Goal: Find specific page/section: Find specific page/section

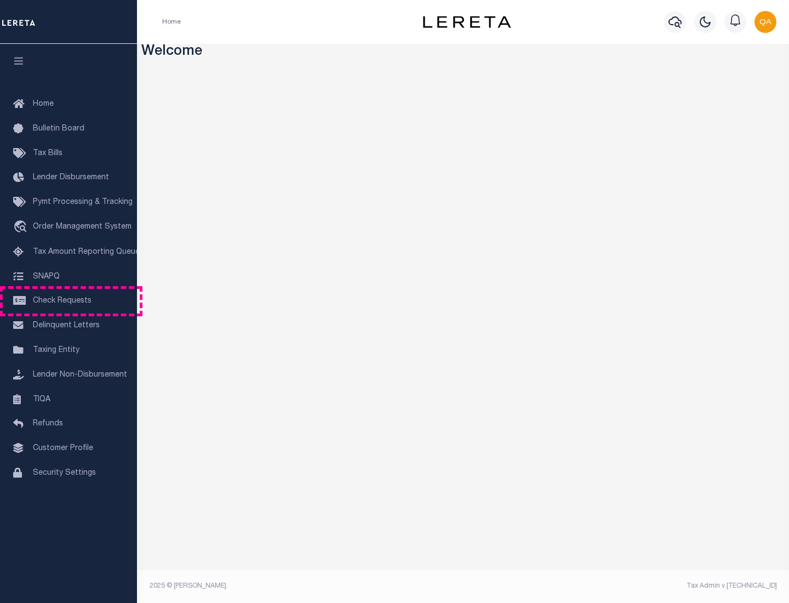
click at [69, 301] on span "Check Requests" at bounding box center [62, 301] width 59 height 8
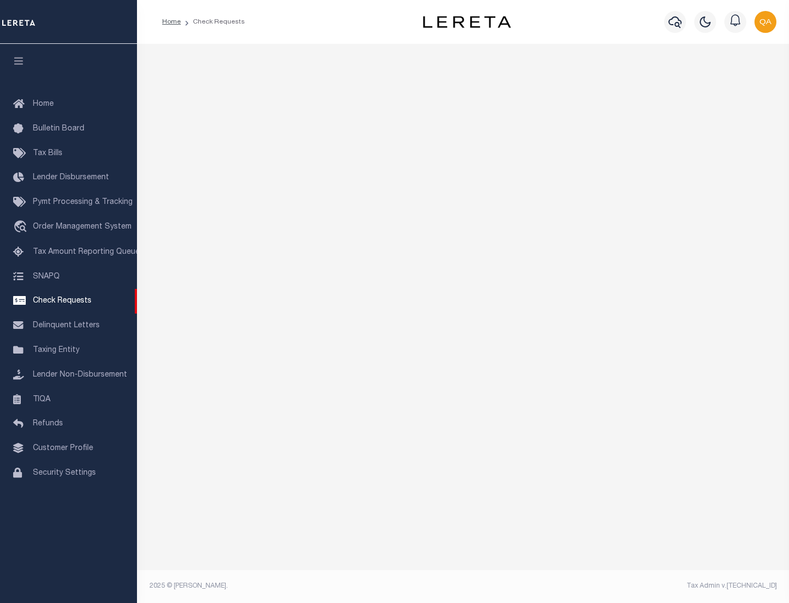
select select "50"
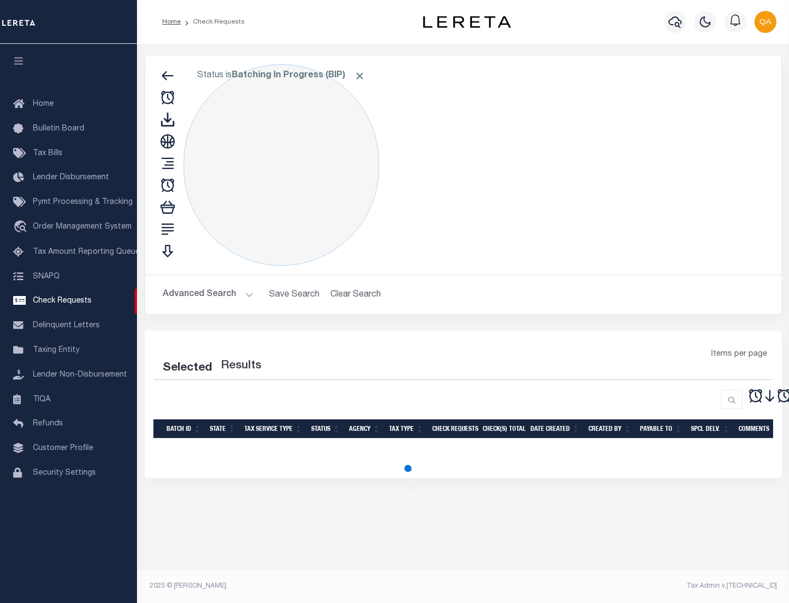
select select "50"
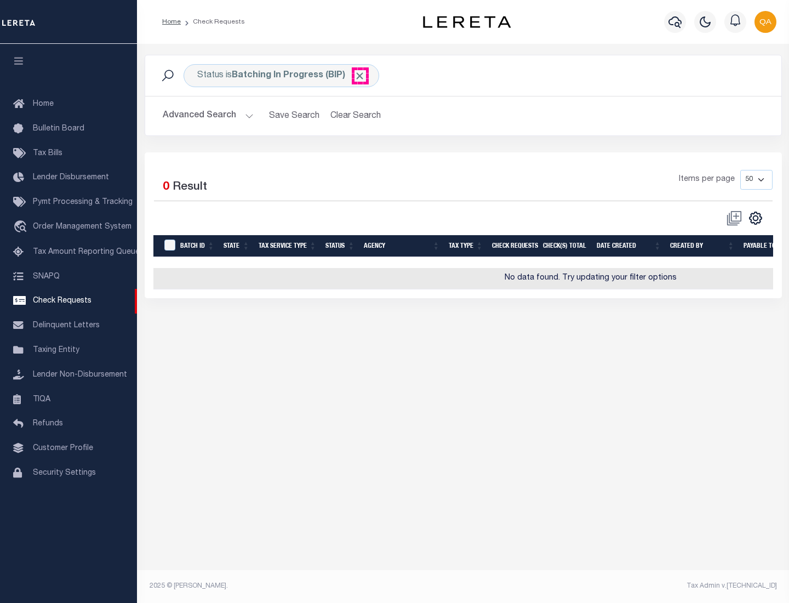
click at [360, 76] on span "Click to Remove" at bounding box center [360, 76] width 12 height 12
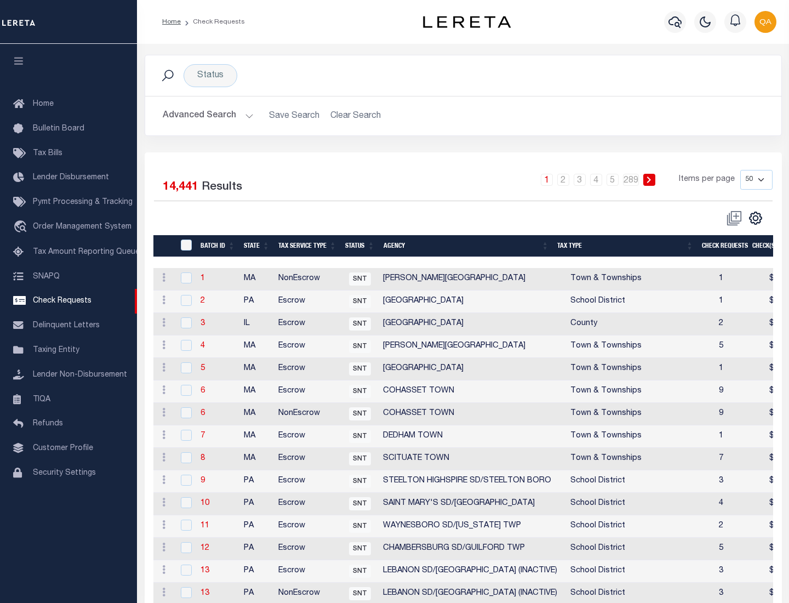
scroll to position [528, 0]
